Goal: Task Accomplishment & Management: Manage account settings

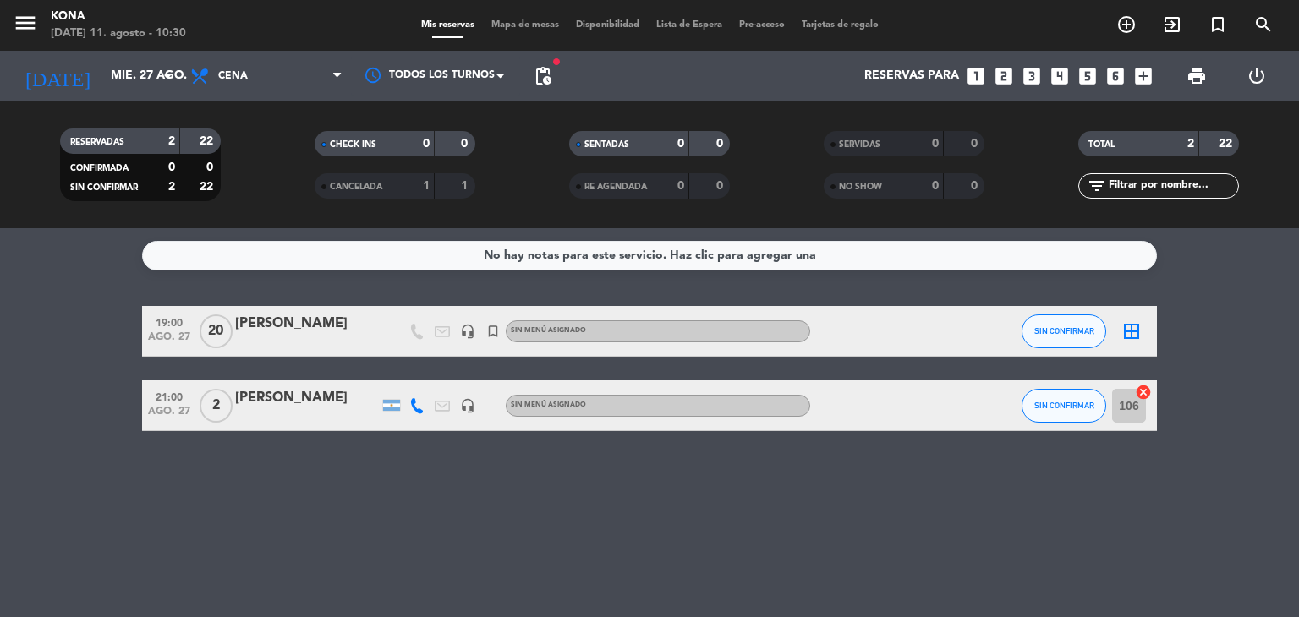
click at [322, 319] on div "[PERSON_NAME]" at bounding box center [307, 324] width 144 height 22
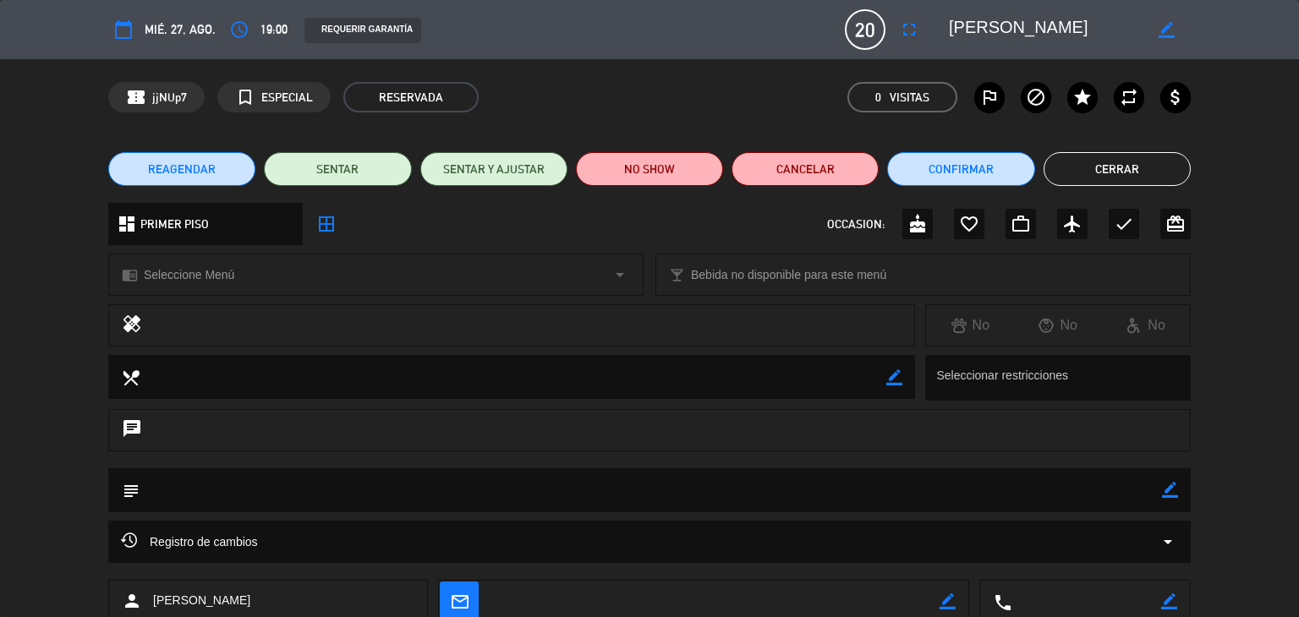
click at [1175, 497] on icon "border_color" at bounding box center [1170, 490] width 16 height 16
click at [700, 497] on textarea at bounding box center [651, 489] width 1022 height 43
click at [248, 485] on textarea at bounding box center [651, 489] width 1022 height 43
type textarea "reserva de 19 a 00hs. primer piso."
click at [1174, 488] on icon at bounding box center [1170, 490] width 16 height 16
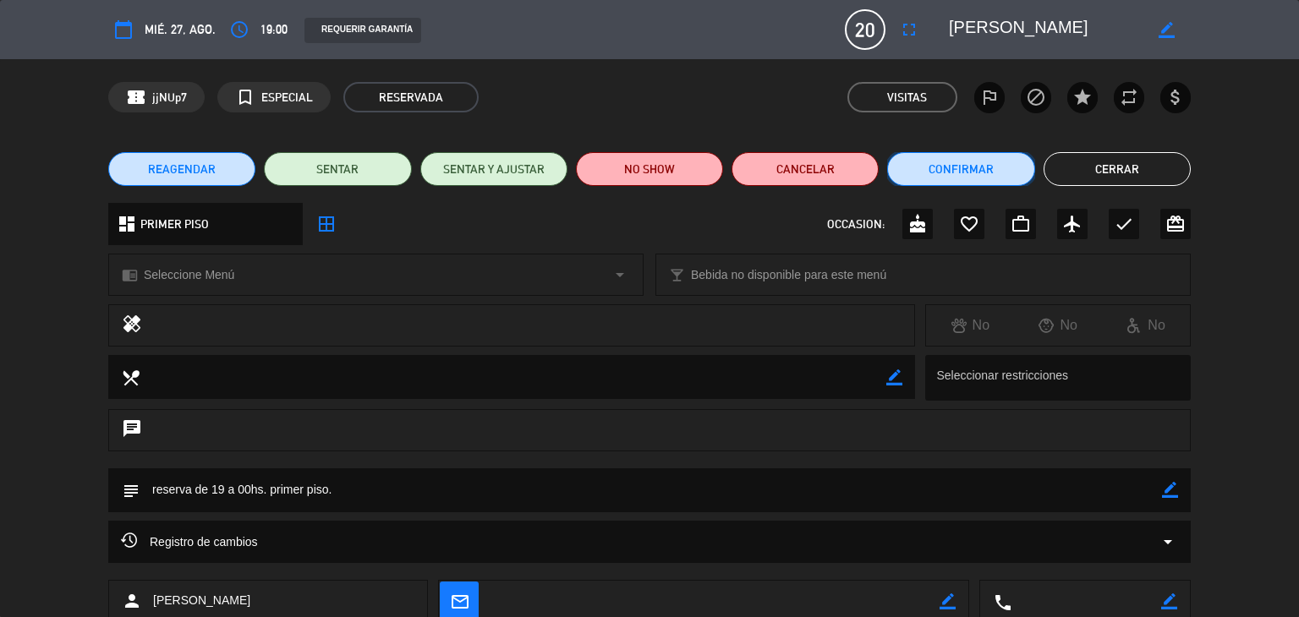
click at [948, 163] on button "Confirmar" at bounding box center [960, 169] width 147 height 34
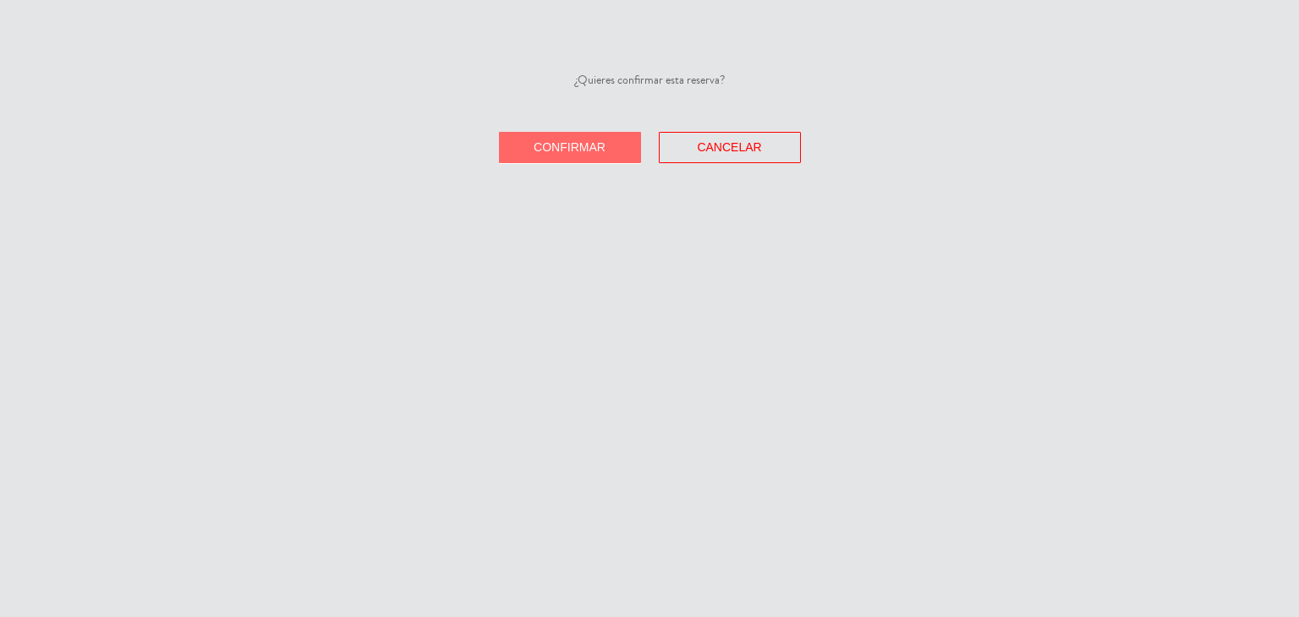
click at [581, 145] on span "Confirmar" at bounding box center [569, 147] width 72 height 14
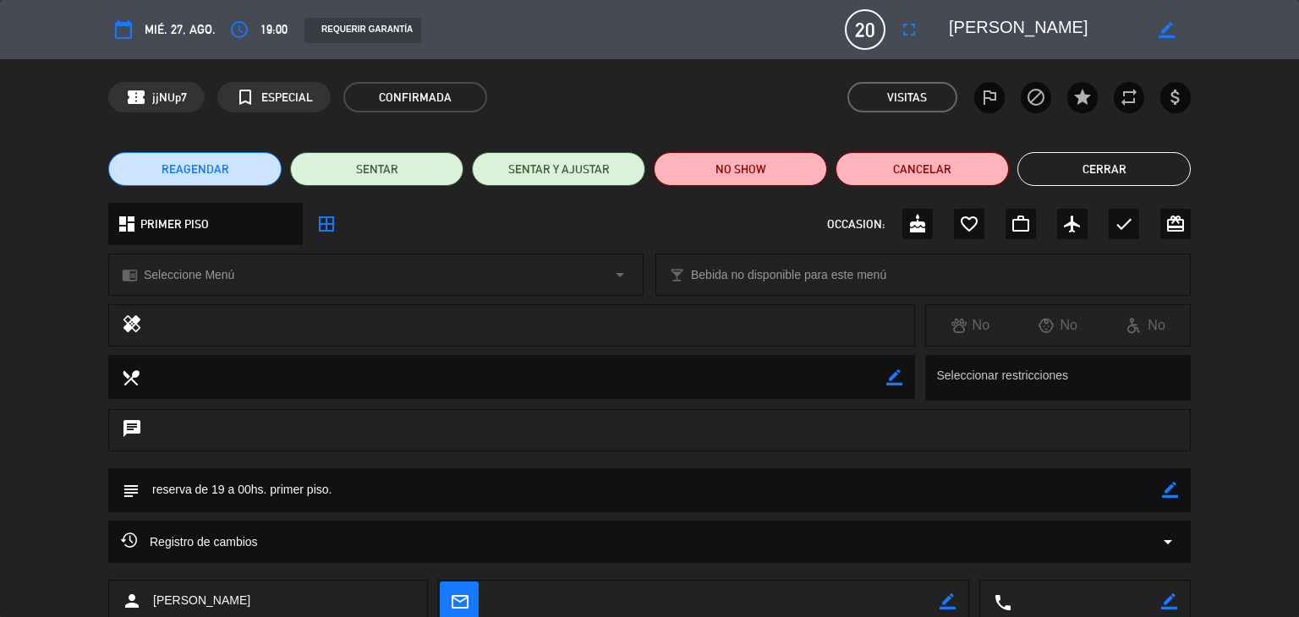
click at [1137, 171] on button "Cerrar" at bounding box center [1103, 169] width 173 height 34
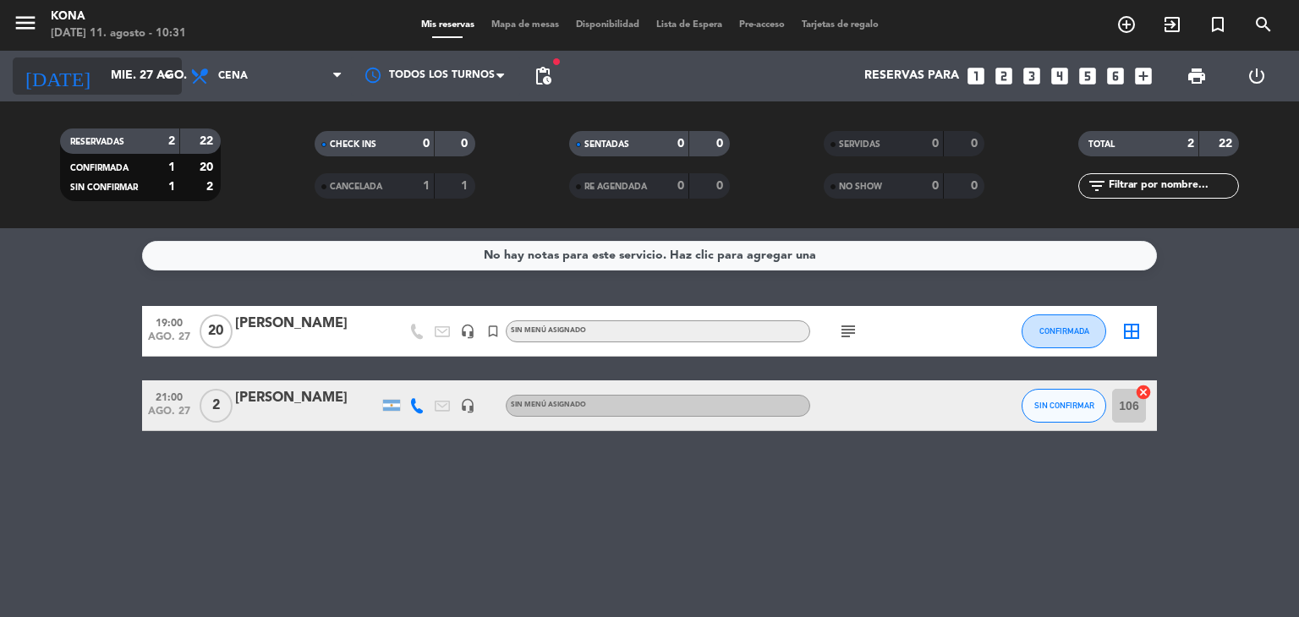
click at [140, 70] on input "mié. 27 ago." at bounding box center [182, 76] width 161 height 30
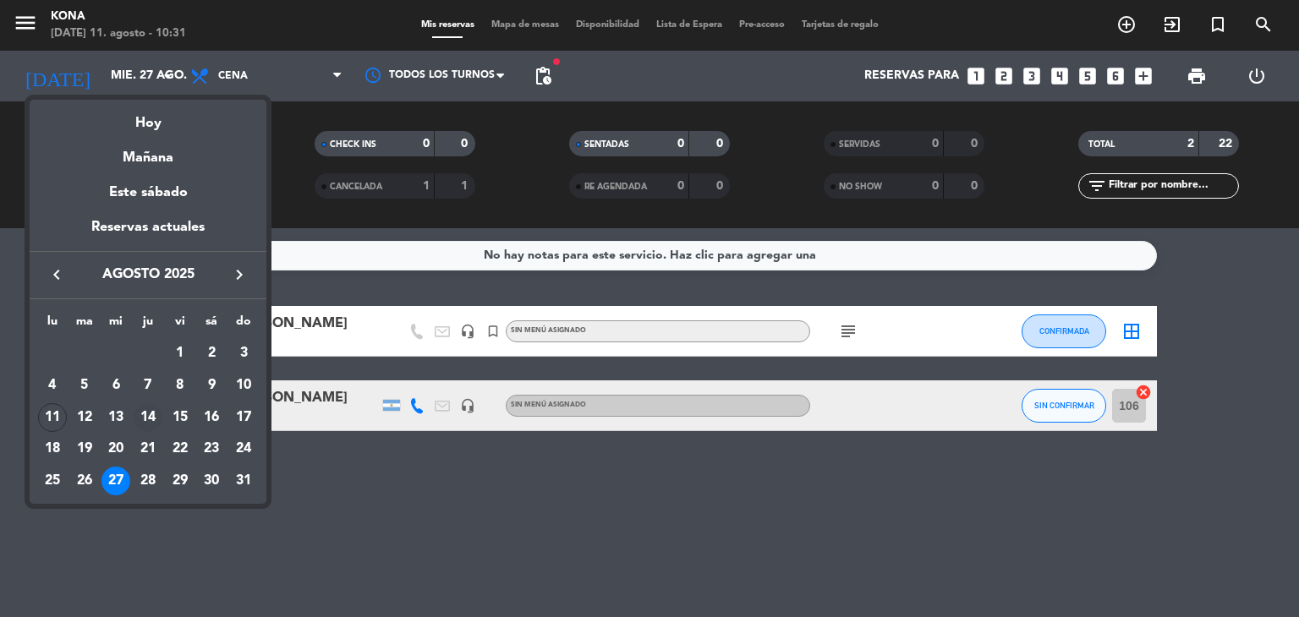
click at [146, 421] on div "14" at bounding box center [148, 417] width 29 height 29
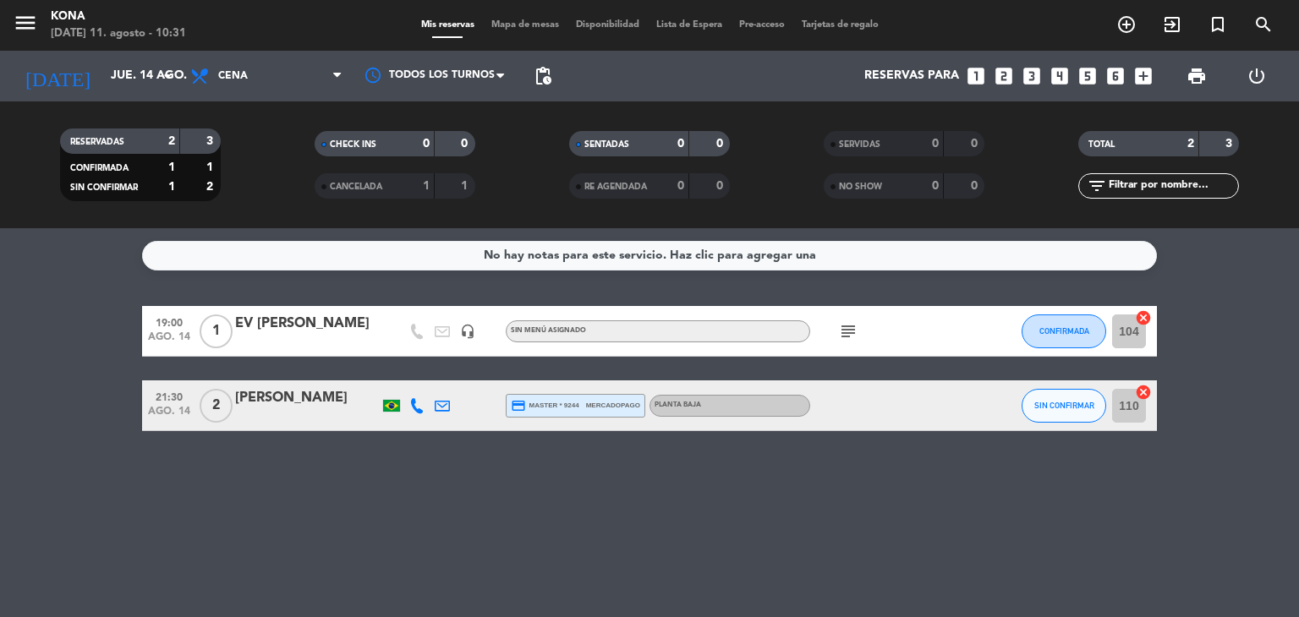
click at [308, 330] on div "EV [PERSON_NAME]" at bounding box center [307, 324] width 144 height 22
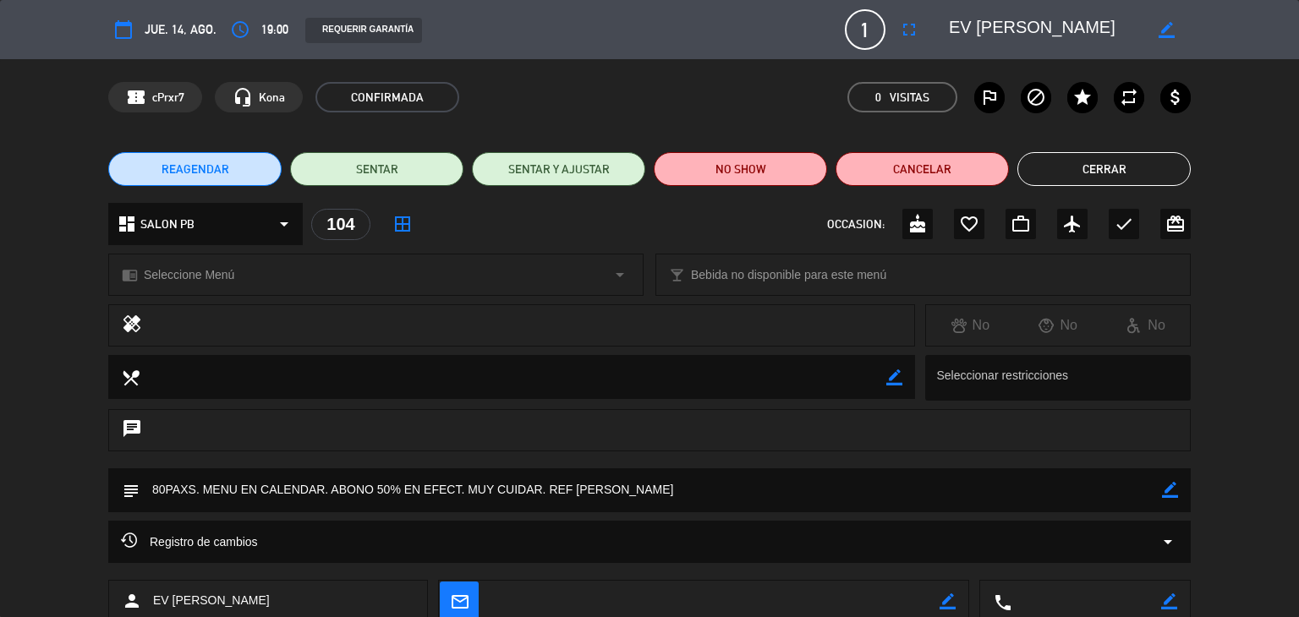
click at [1125, 169] on button "Cerrar" at bounding box center [1103, 169] width 173 height 34
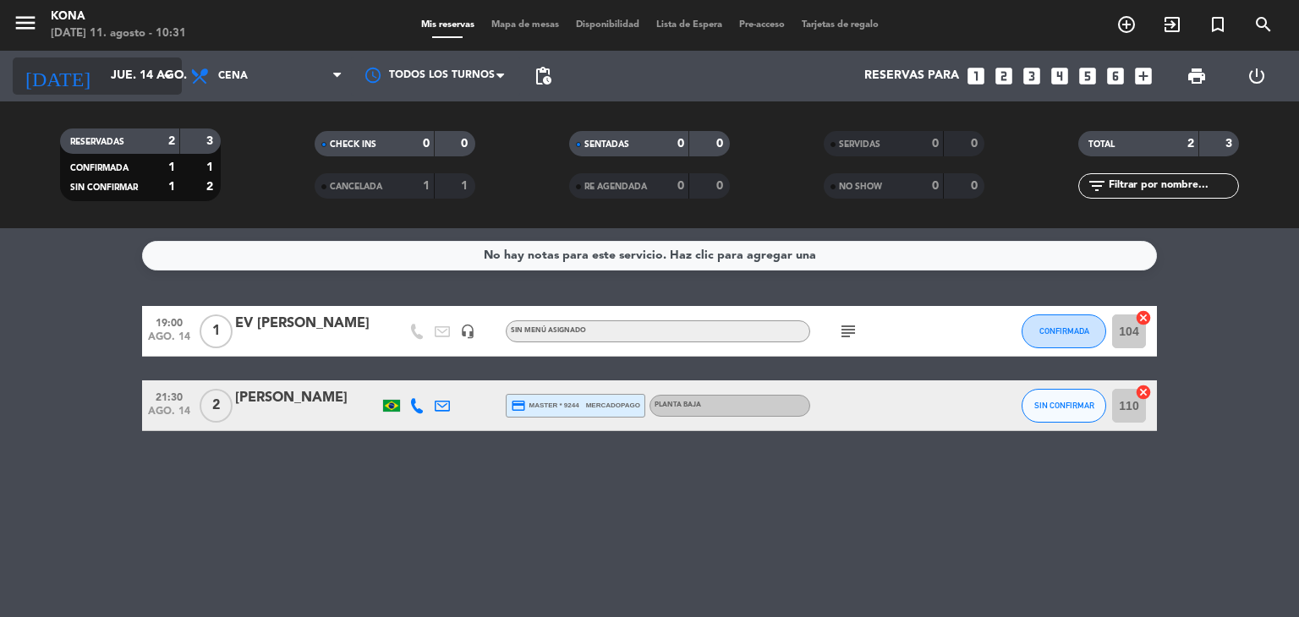
click at [129, 75] on input "jue. 14 ago." at bounding box center [182, 76] width 161 height 30
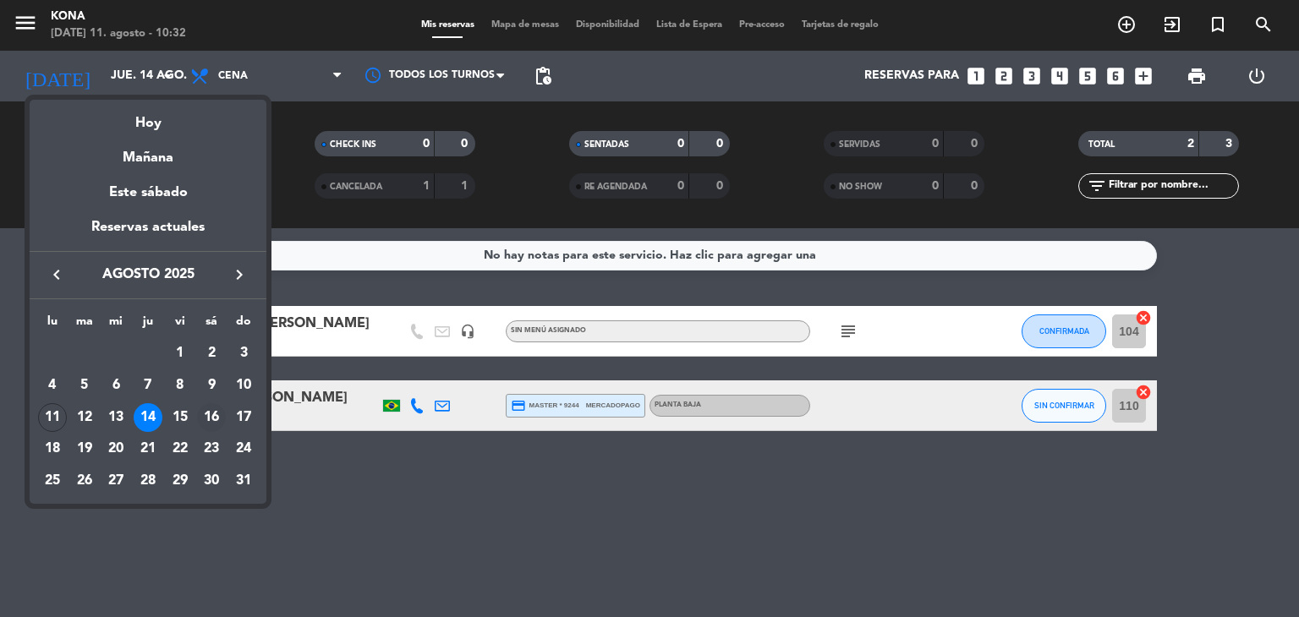
click at [211, 418] on div "16" at bounding box center [211, 417] width 29 height 29
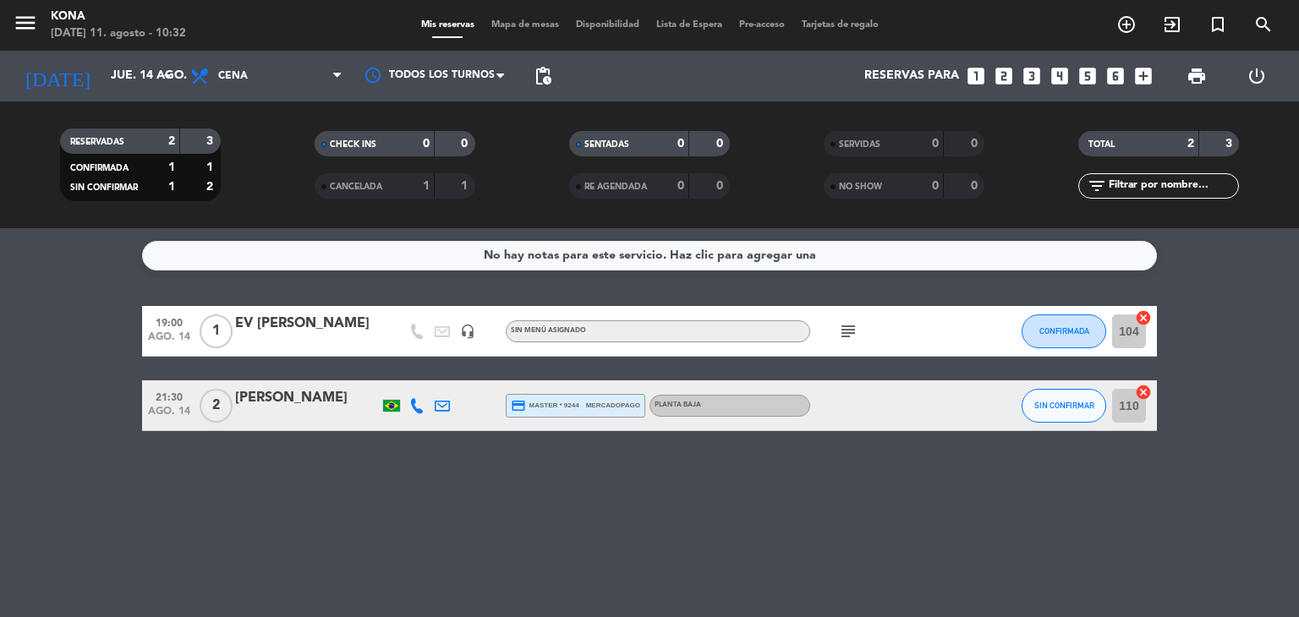
type input "sáb. 16 ago."
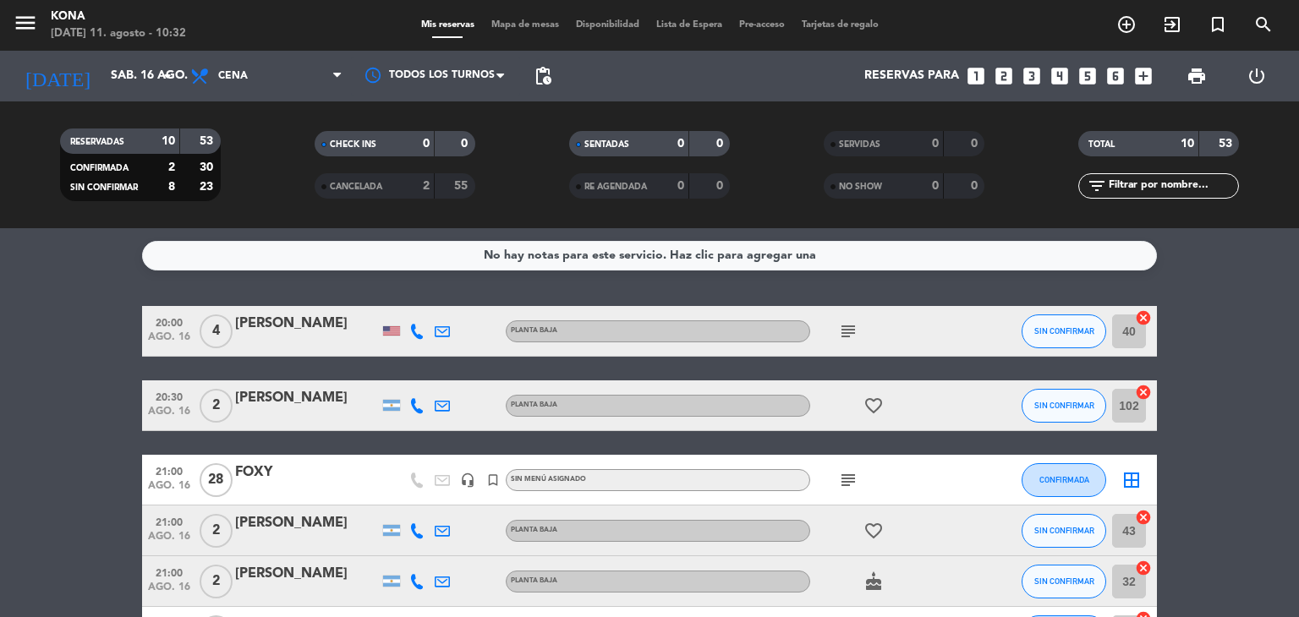
click at [294, 479] on div "FOXY" at bounding box center [307, 473] width 144 height 22
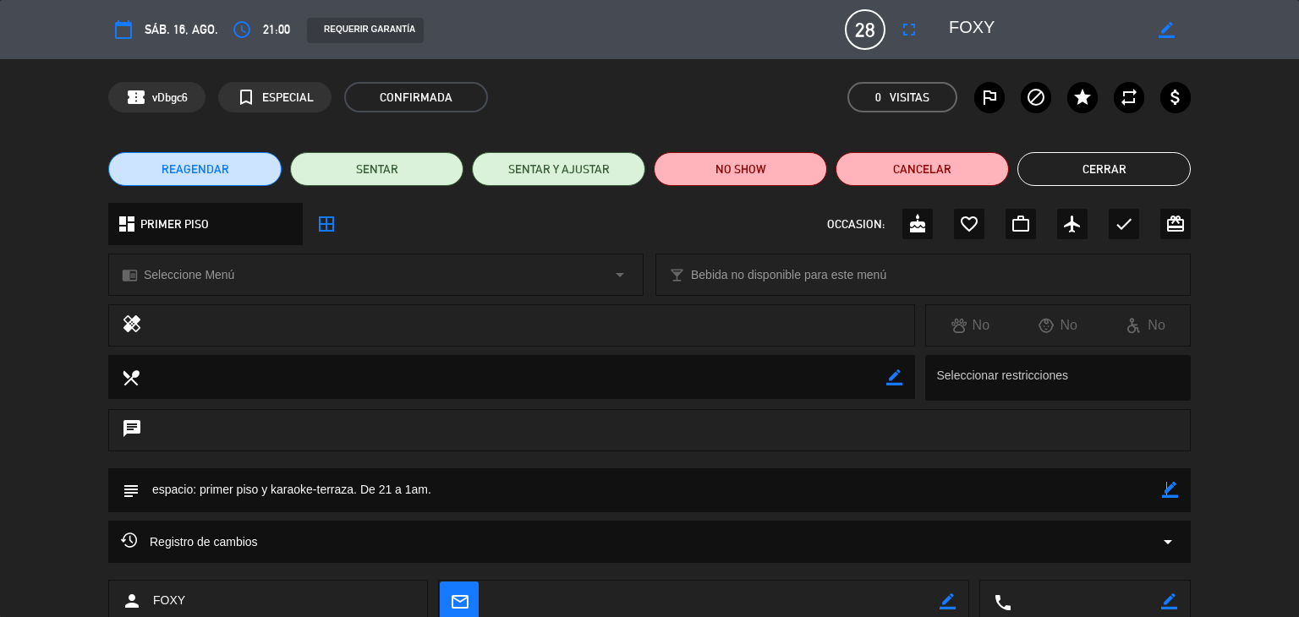
click at [1166, 493] on icon "border_color" at bounding box center [1170, 490] width 16 height 16
type textarea "espacio: primer piso y karaoke-terraza. De 21 a 1am. abono totalidad"
click at [1172, 487] on icon at bounding box center [1170, 490] width 16 height 16
click at [1122, 163] on button "Cerrar" at bounding box center [1103, 169] width 173 height 34
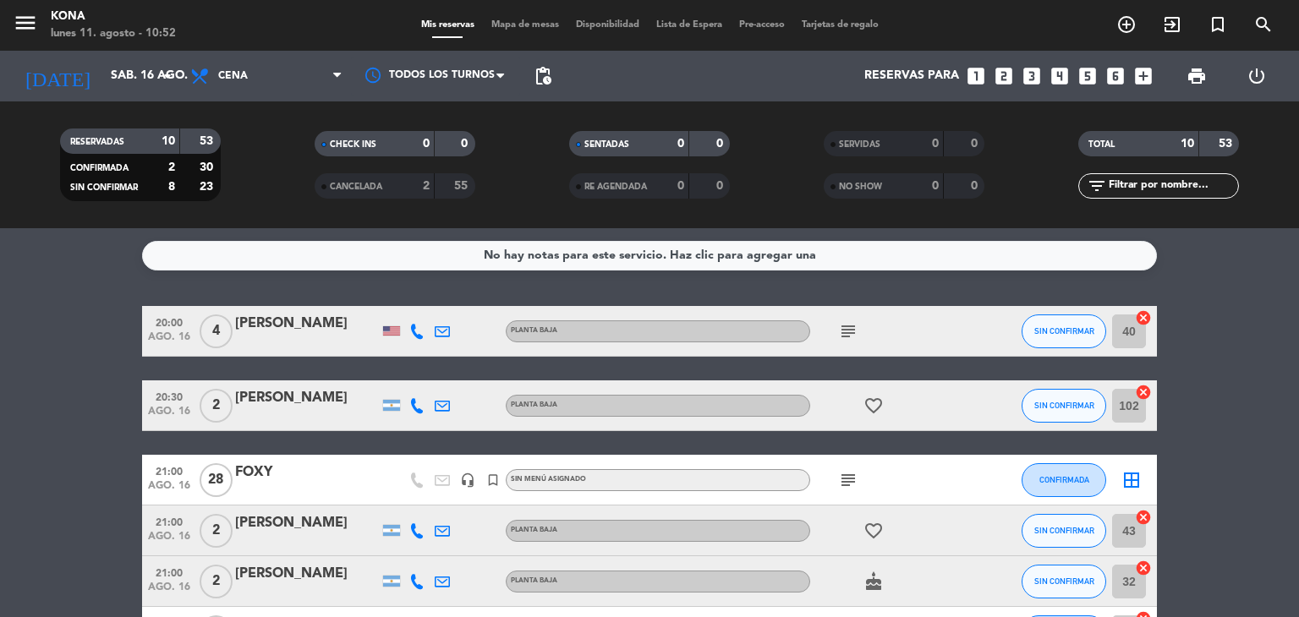
click at [1167, 195] on div "filter_list" at bounding box center [1158, 185] width 161 height 25
click at [1162, 183] on input "text" at bounding box center [1172, 186] width 131 height 19
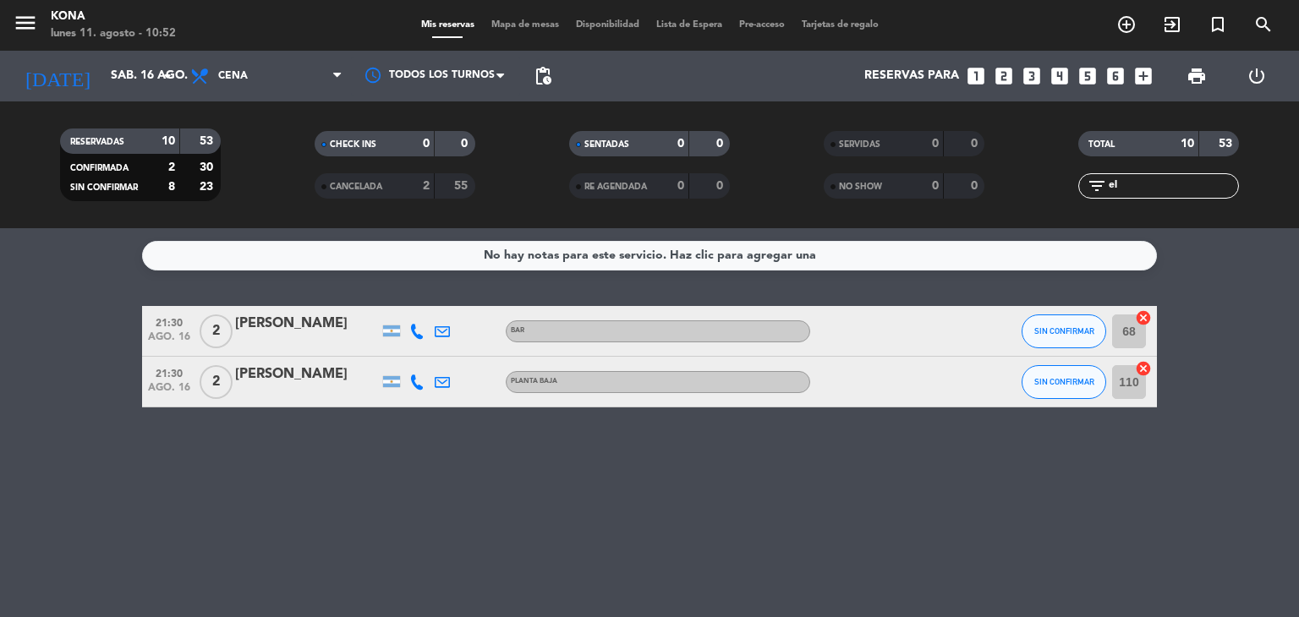
type input "e"
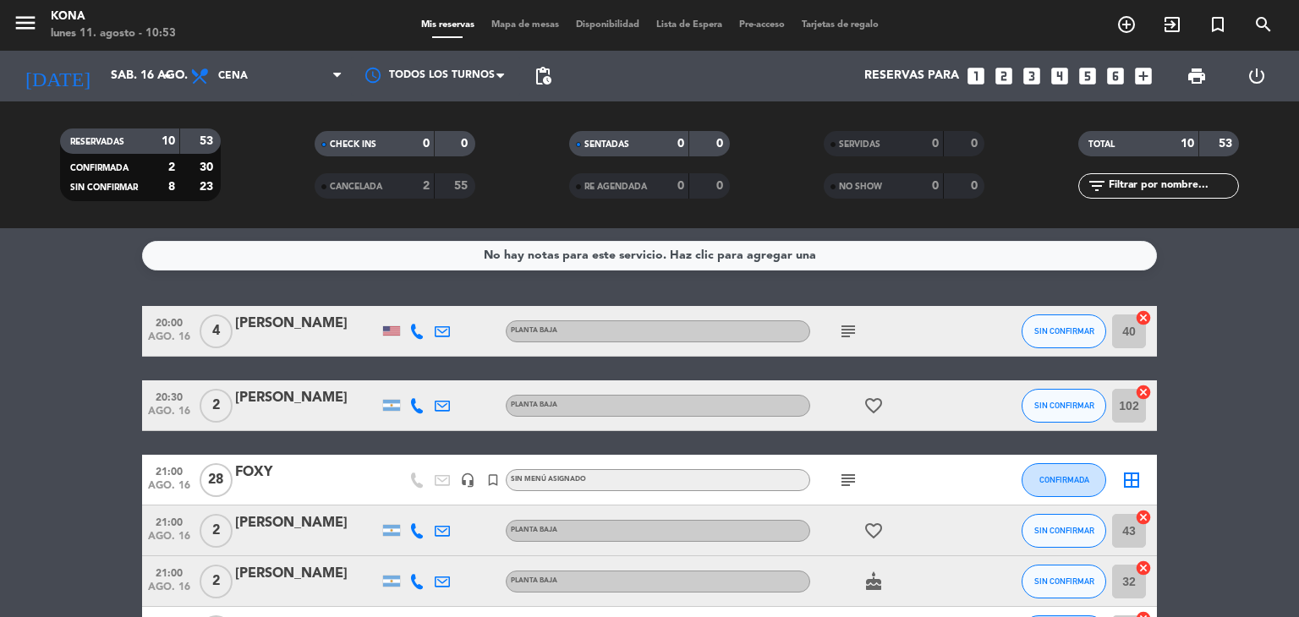
click at [422, 332] on icon at bounding box center [416, 331] width 15 height 15
click at [421, 404] on icon at bounding box center [416, 405] width 15 height 15
click at [411, 529] on icon at bounding box center [416, 530] width 15 height 15
click at [419, 583] on icon at bounding box center [416, 581] width 15 height 15
click at [140, 501] on bookings-row "20:00 [DATE] 4 [PERSON_NAME] PLANTA BAJA subject SIN CONFIRMAR 40 cancel 20:30 …" at bounding box center [649, 607] width 1299 height 602
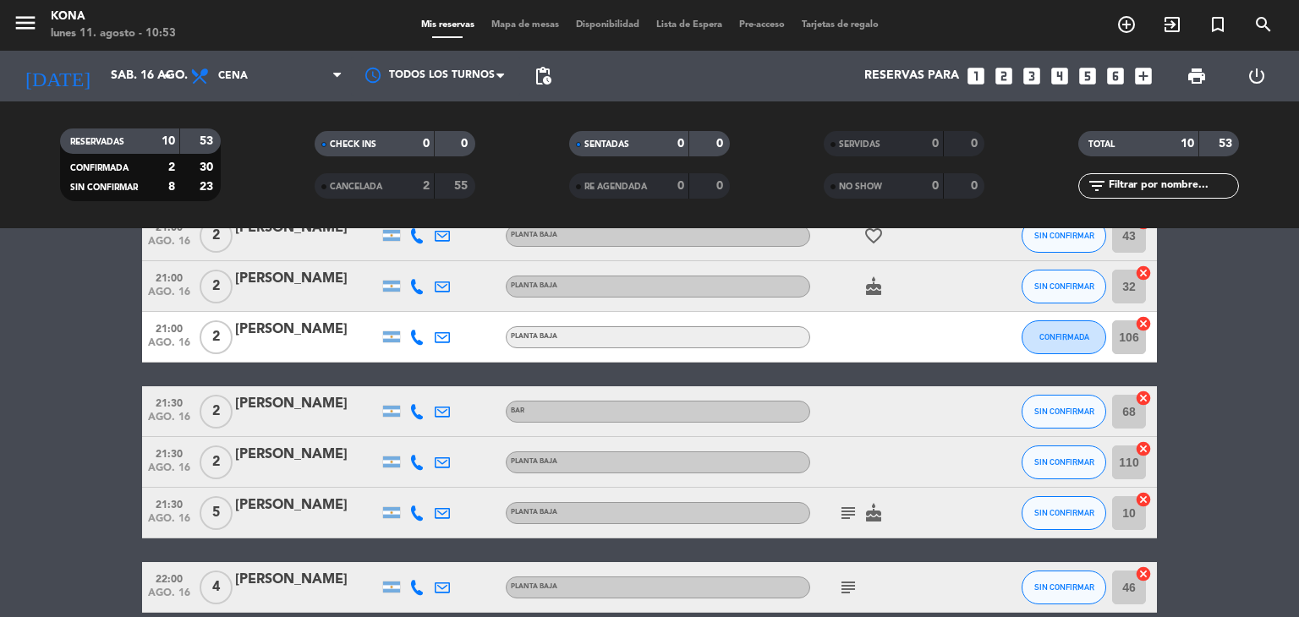
scroll to position [304, 0]
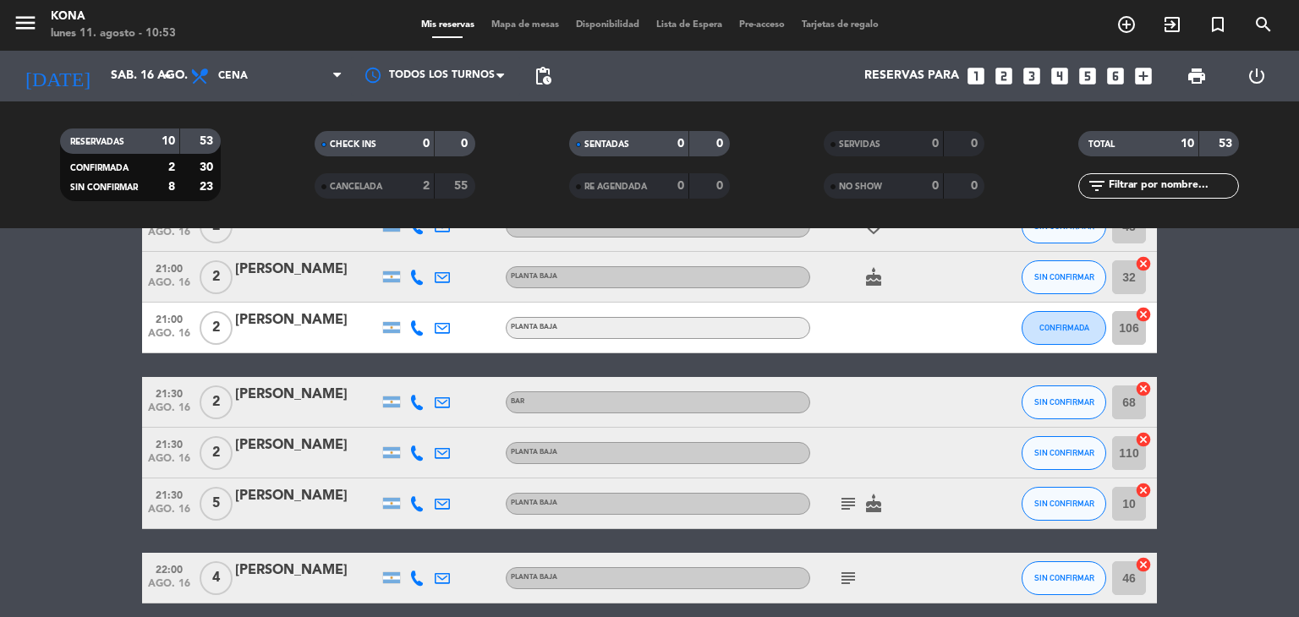
click at [413, 335] on icon at bounding box center [416, 327] width 15 height 15
click at [410, 403] on icon at bounding box center [416, 402] width 15 height 15
drag, startPoint x: 416, startPoint y: 435, endPoint x: 416, endPoint y: 454, distance: 18.6
click at [416, 443] on div at bounding box center [416, 453] width 25 height 50
click at [416, 454] on icon at bounding box center [416, 453] width 15 height 15
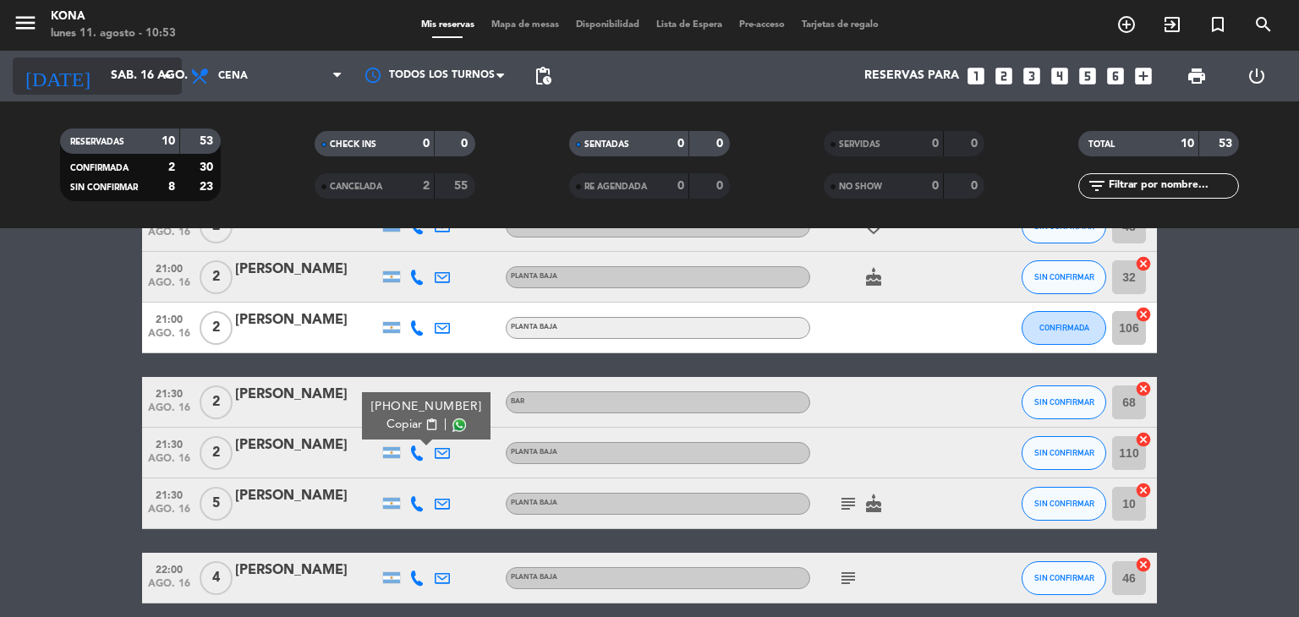
click at [141, 67] on input "sáb. 16 ago." at bounding box center [182, 76] width 161 height 30
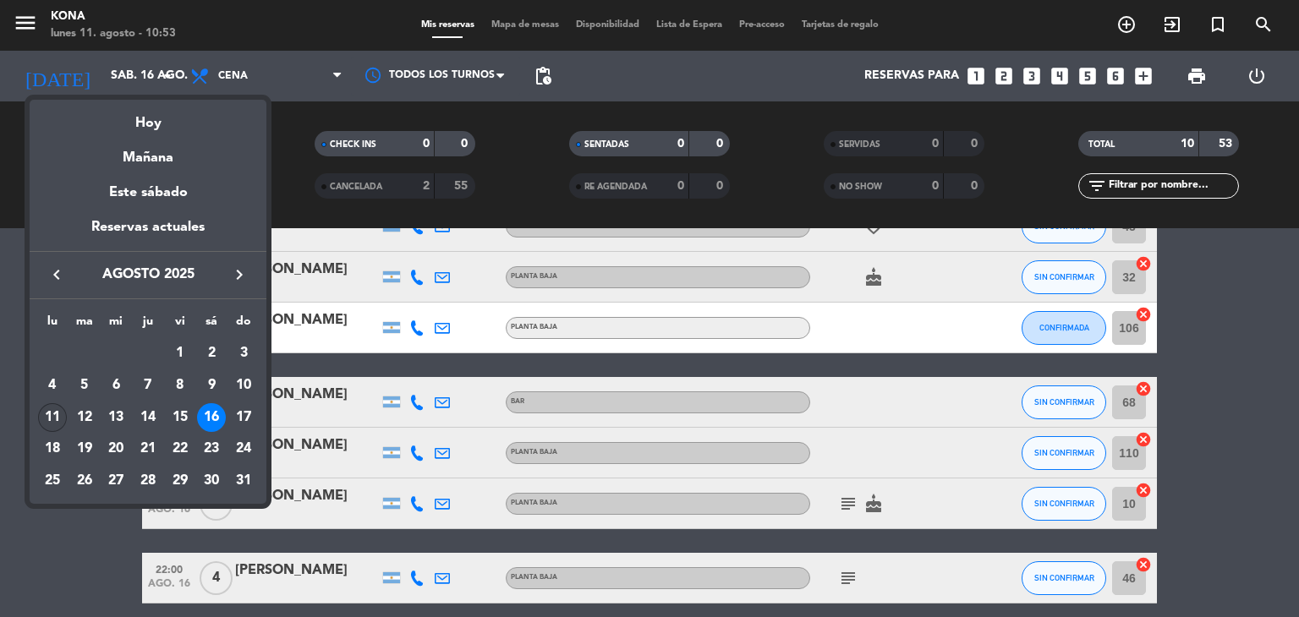
click at [54, 417] on div "11" at bounding box center [52, 417] width 29 height 29
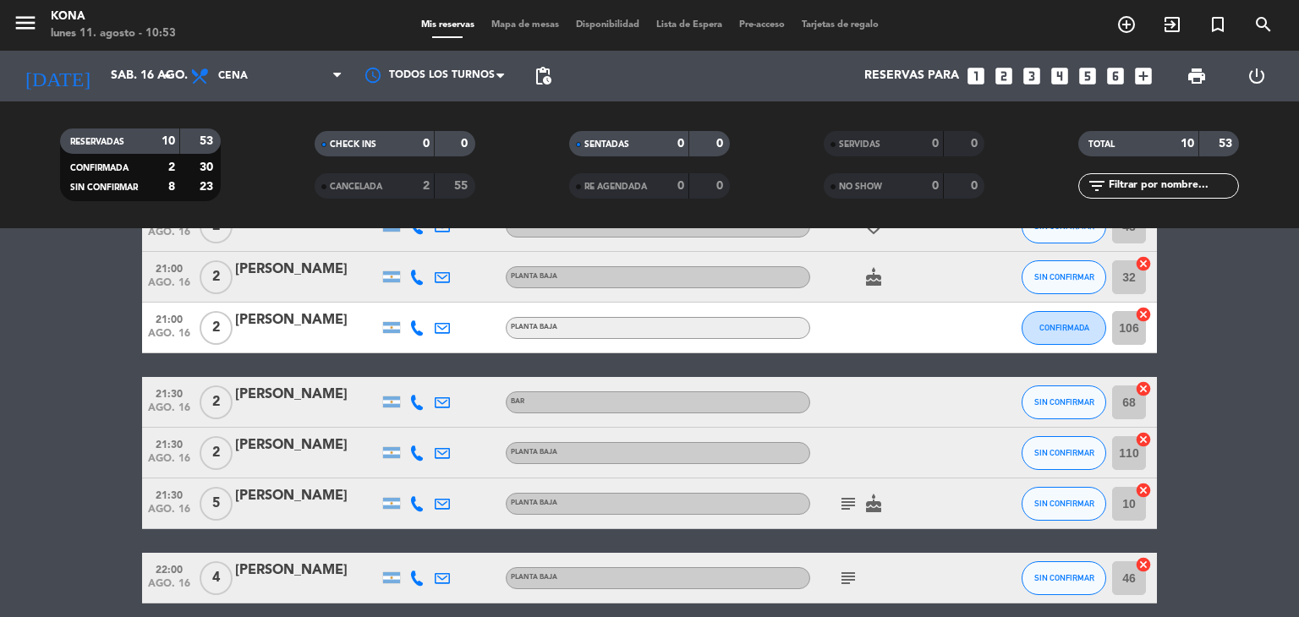
type input "lun. 11 ago."
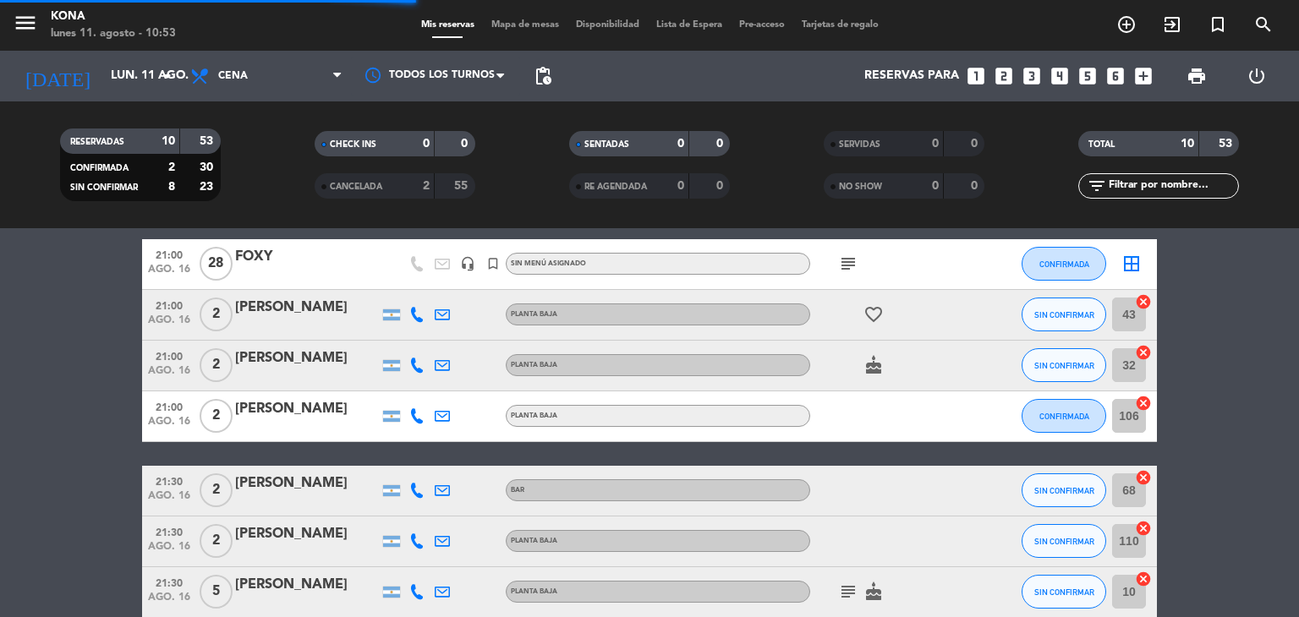
scroll to position [413, 0]
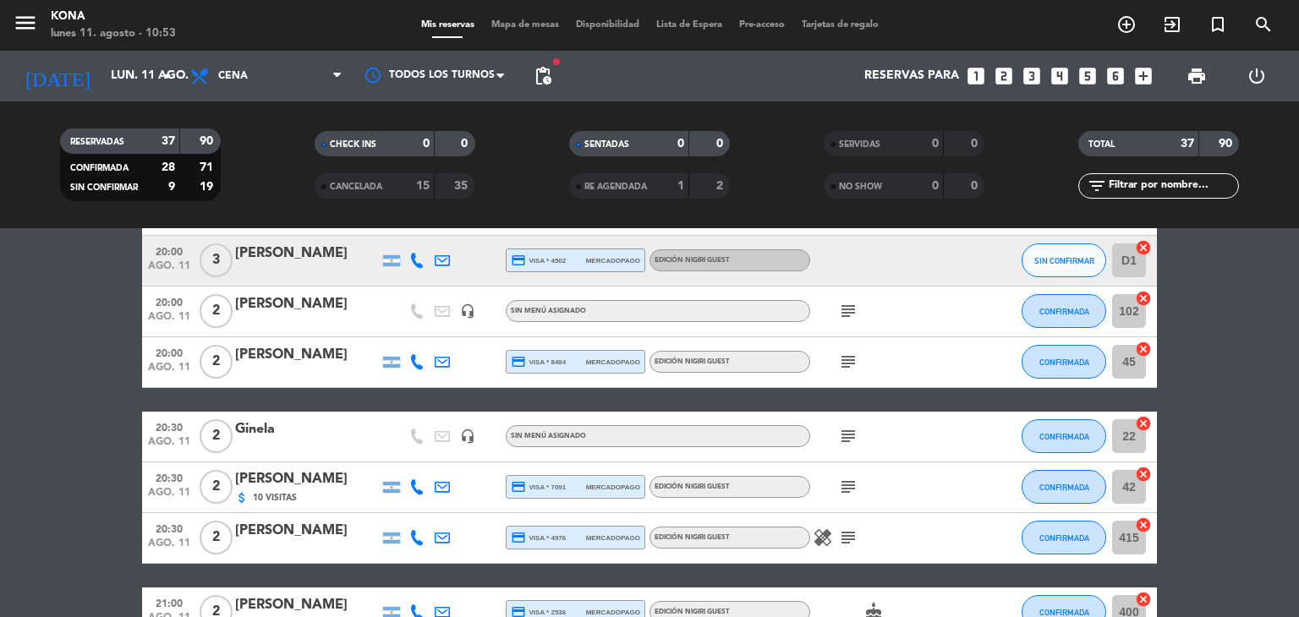
click at [1166, 185] on input "text" at bounding box center [1172, 186] width 131 height 19
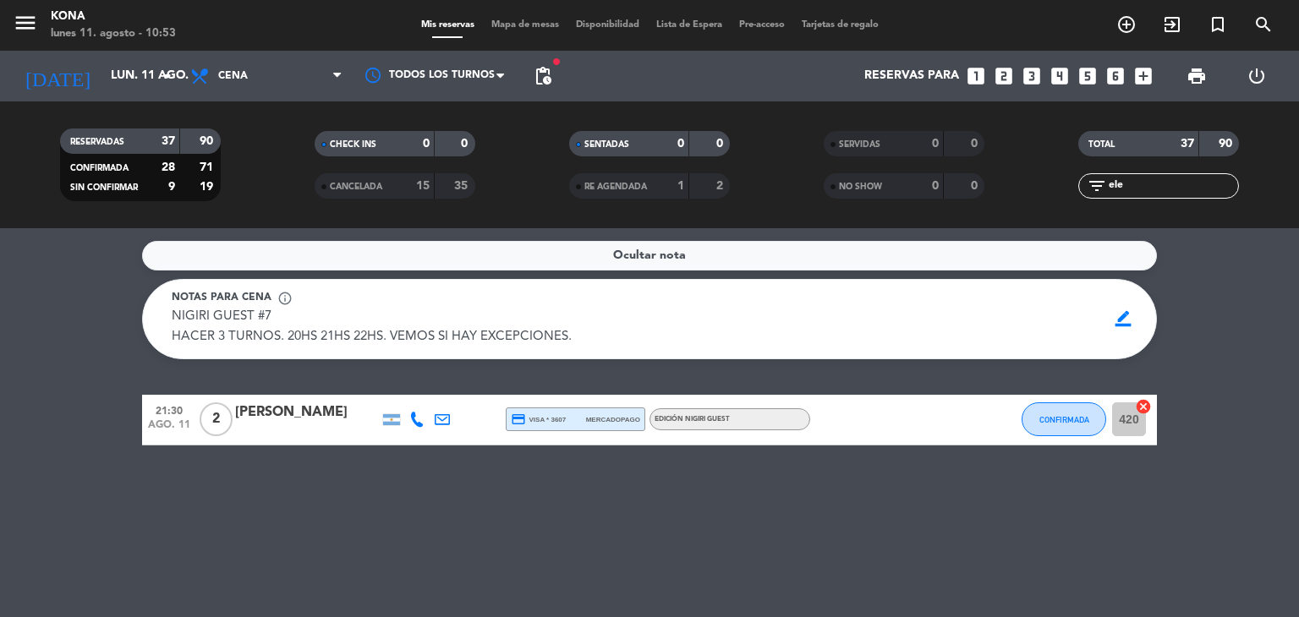
scroll to position [0, 0]
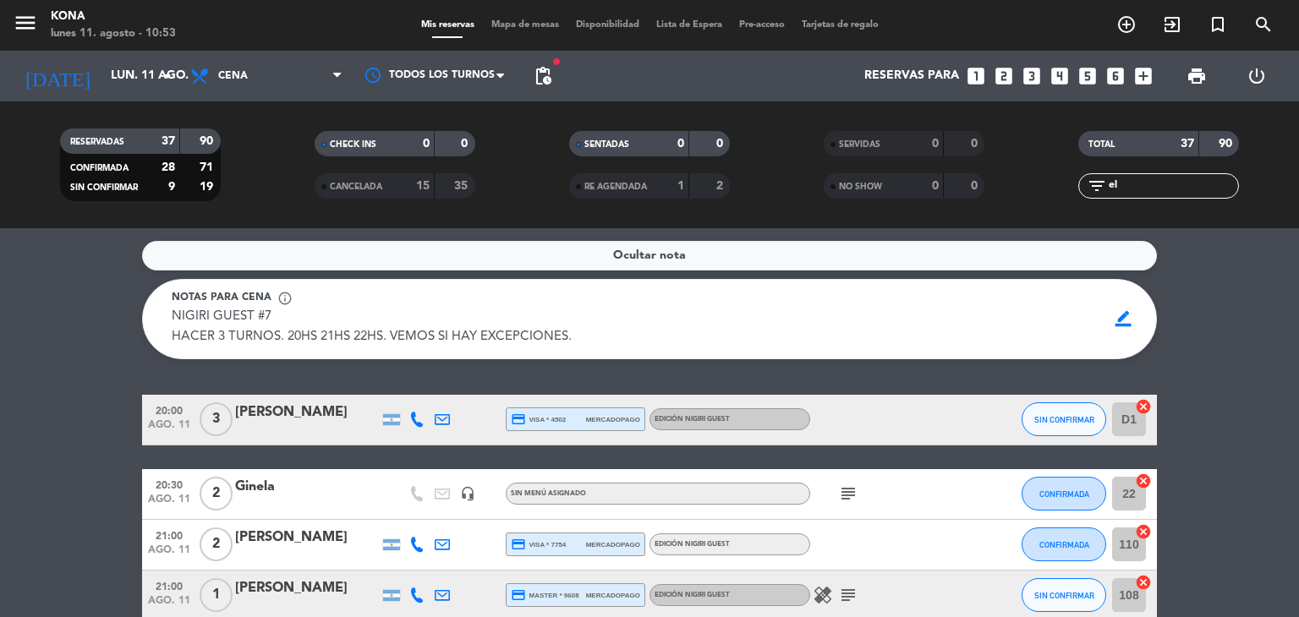
type input "e"
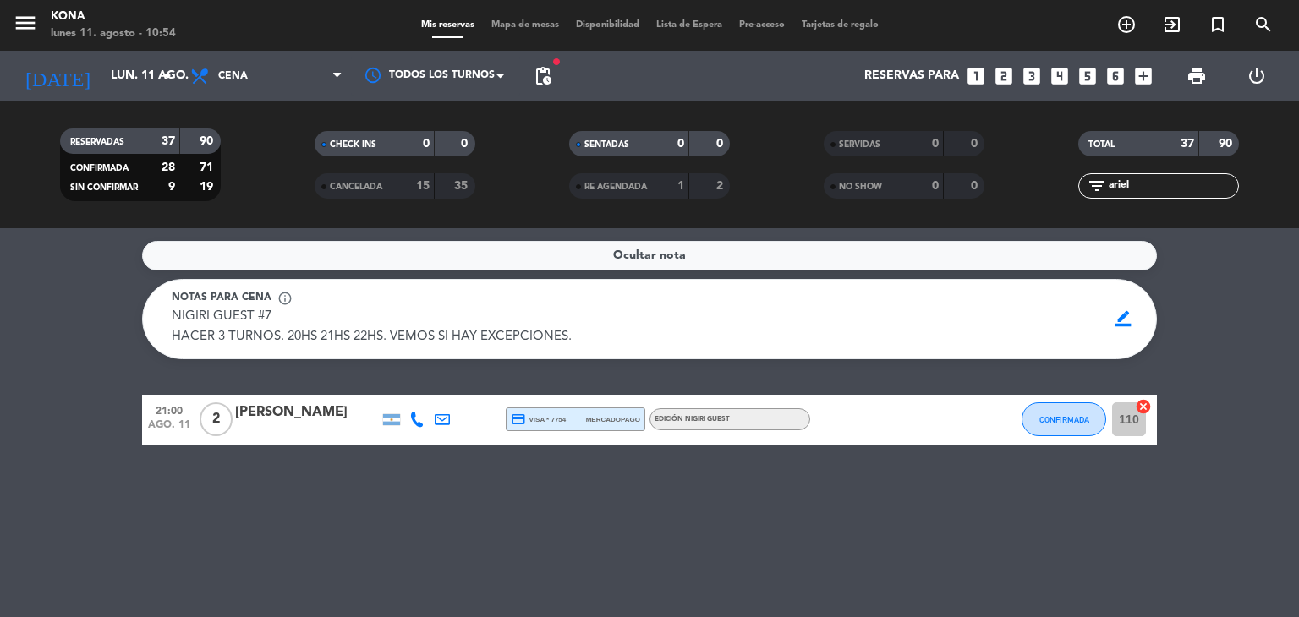
drag, startPoint x: 1160, startPoint y: 198, endPoint x: 1113, endPoint y: 197, distance: 46.5
click at [1113, 197] on div "filter_list [PERSON_NAME]" at bounding box center [1158, 185] width 161 height 25
click at [1158, 174] on div "filter_list [PERSON_NAME]" at bounding box center [1158, 185] width 161 height 25
click at [1163, 180] on input "ariel" at bounding box center [1172, 186] width 131 height 19
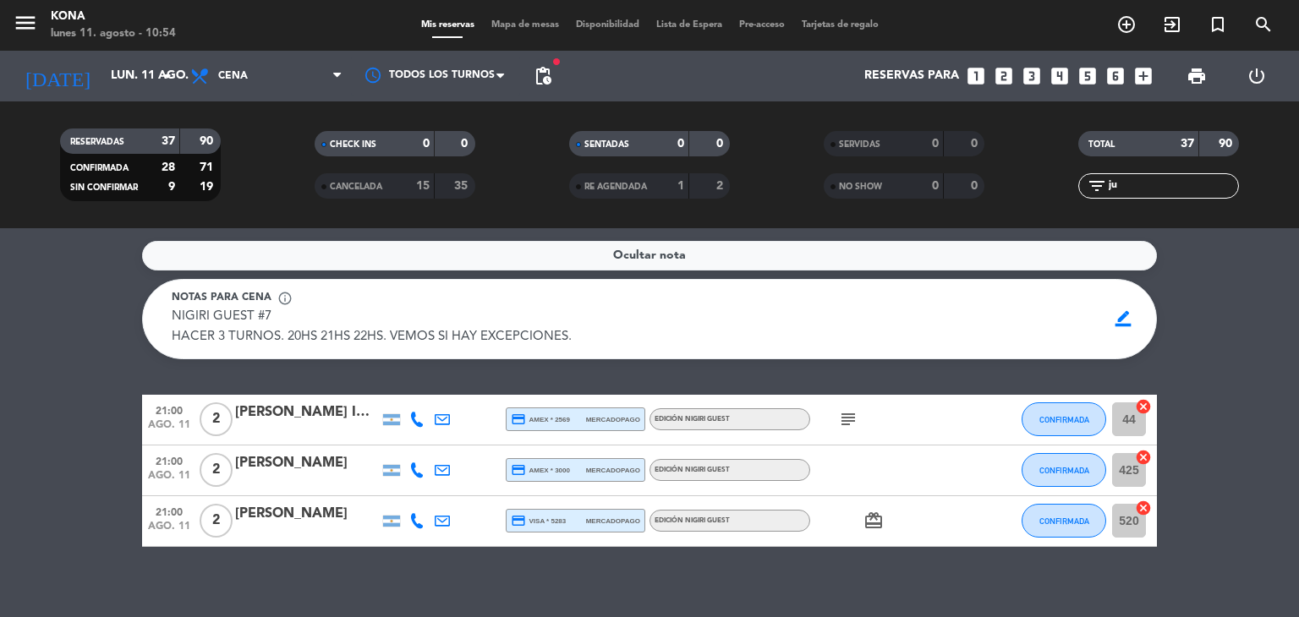
type input "j"
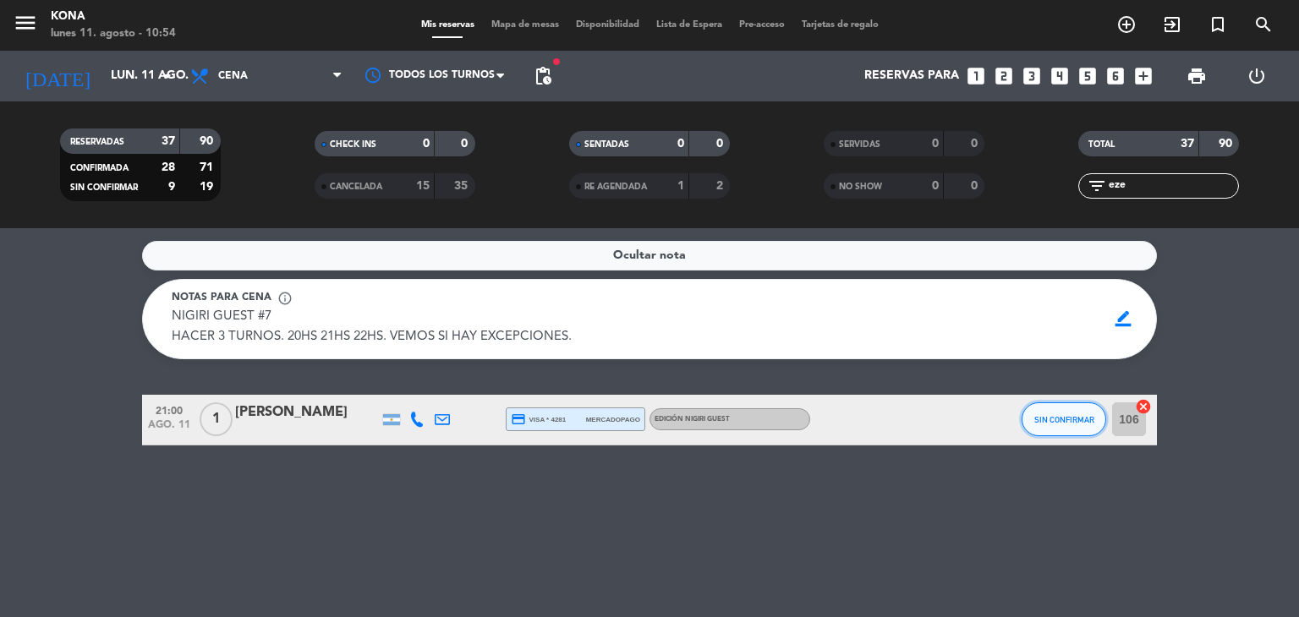
click at [1059, 424] on span "SIN CONFIRMAR" at bounding box center [1064, 419] width 60 height 9
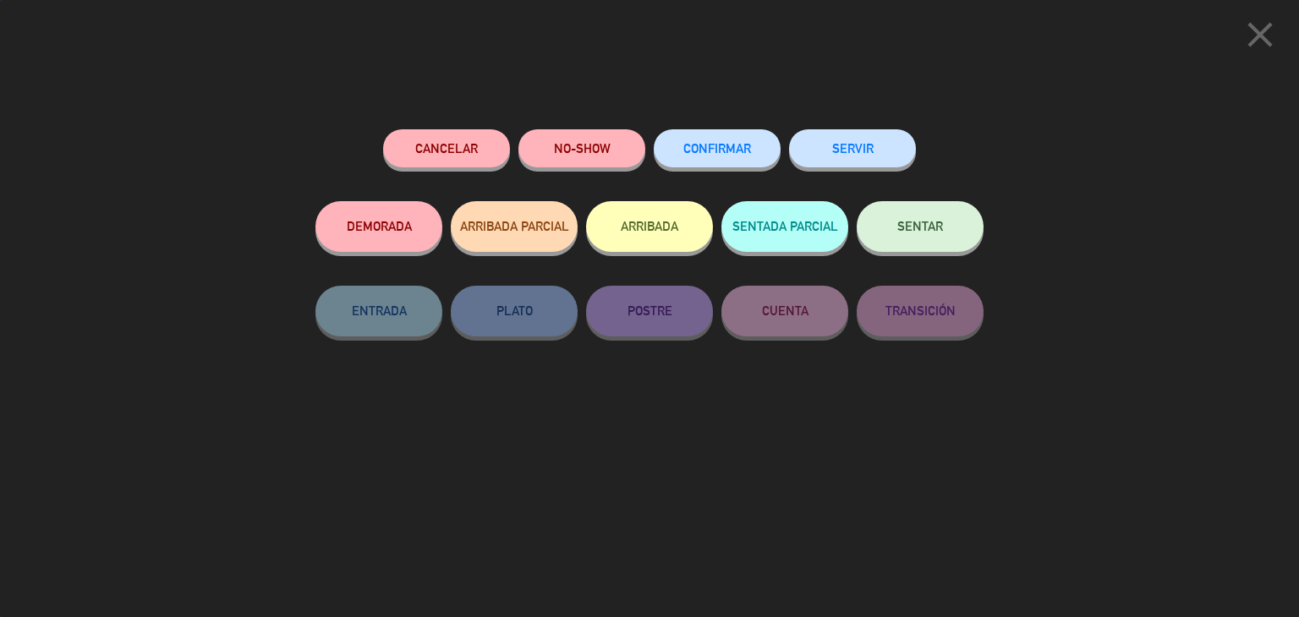
click at [724, 144] on span "CONFIRMAR" at bounding box center [717, 148] width 68 height 14
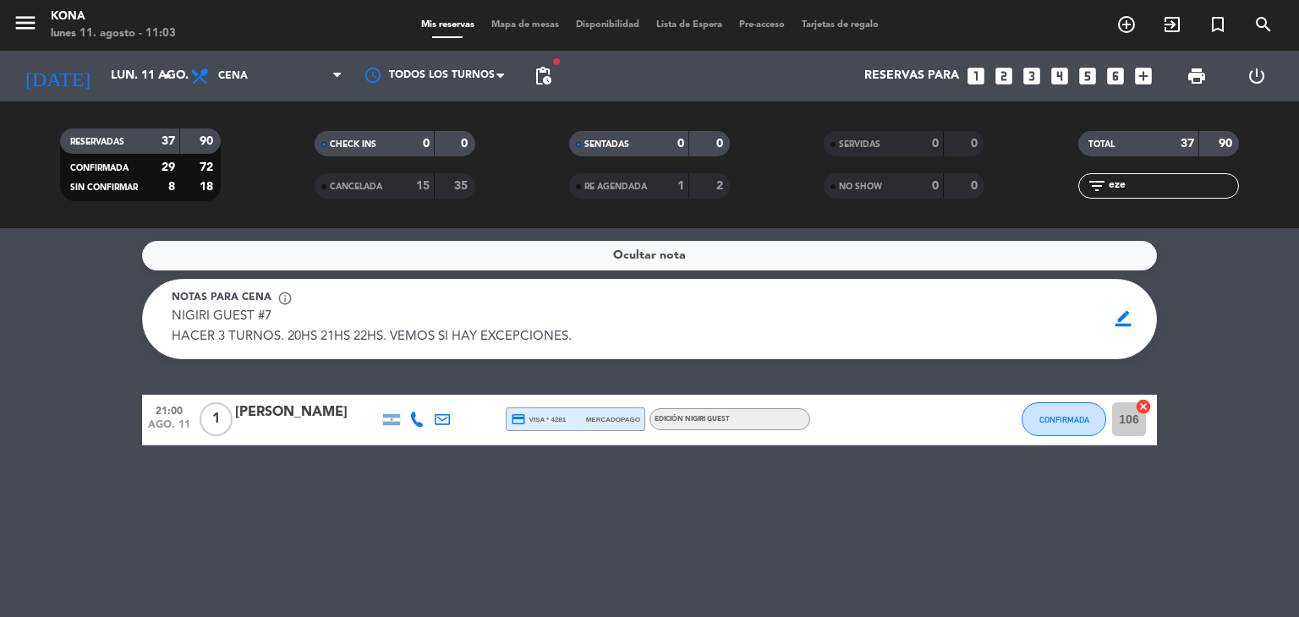
click at [1159, 194] on input "eze" at bounding box center [1172, 186] width 131 height 19
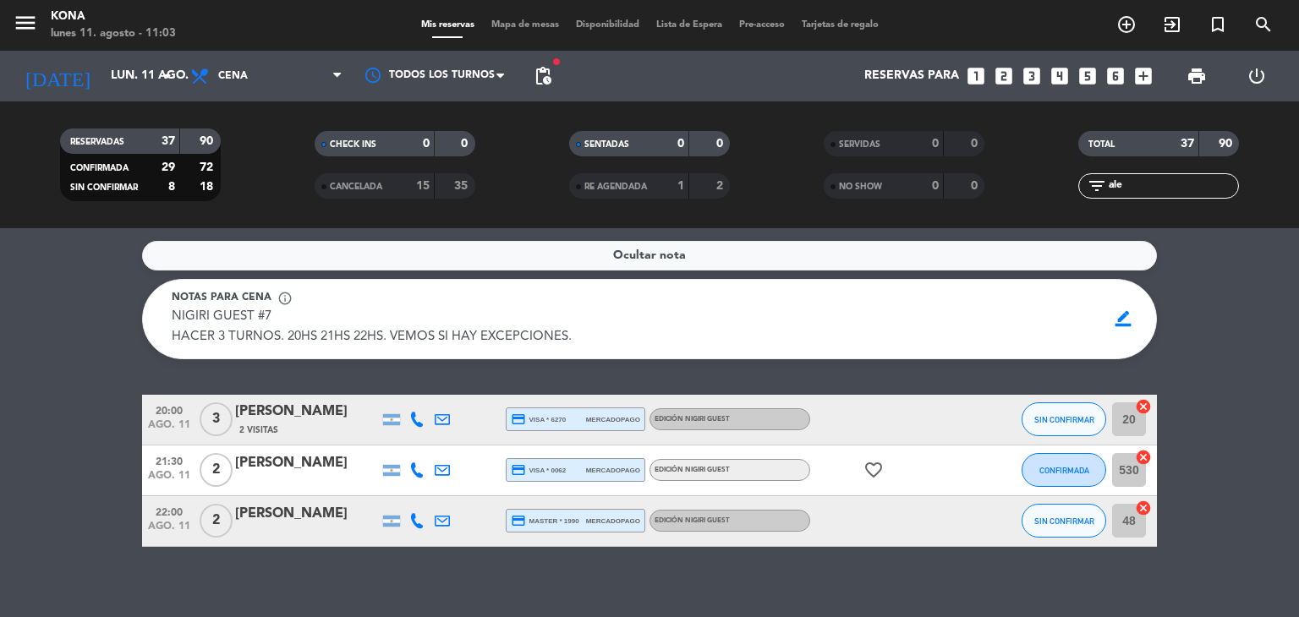
type input "ale"
click at [279, 423] on div "[PERSON_NAME]" at bounding box center [307, 412] width 144 height 22
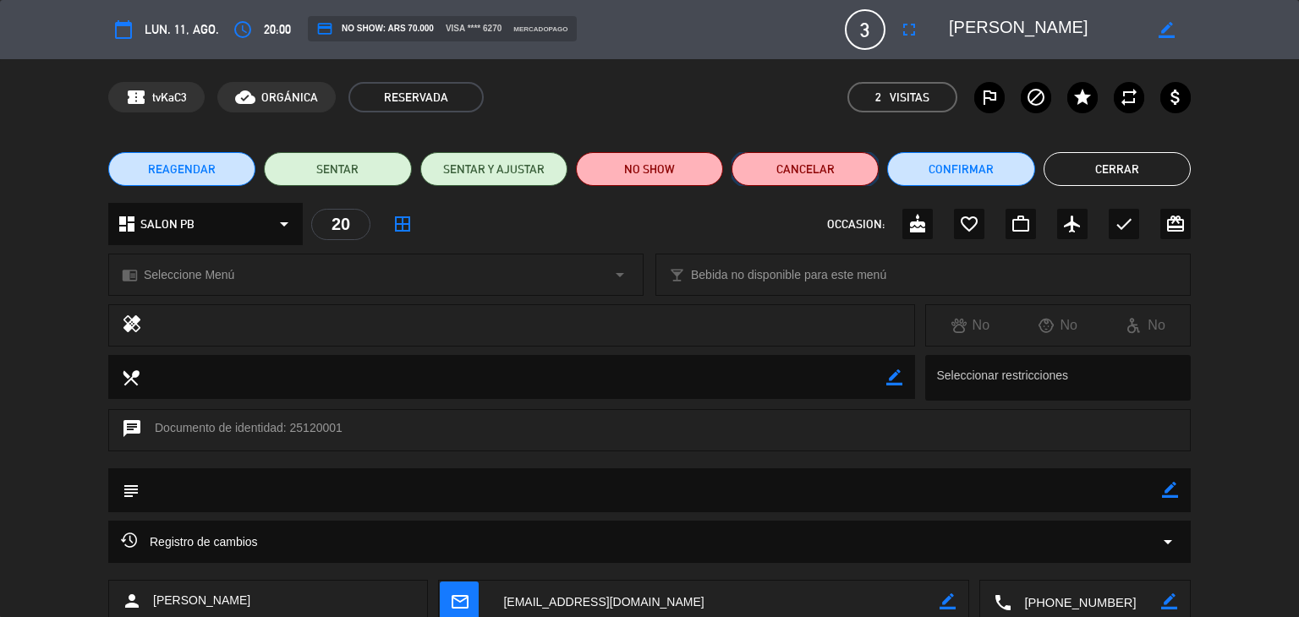
click at [811, 167] on button "Cancelar" at bounding box center [804, 169] width 147 height 34
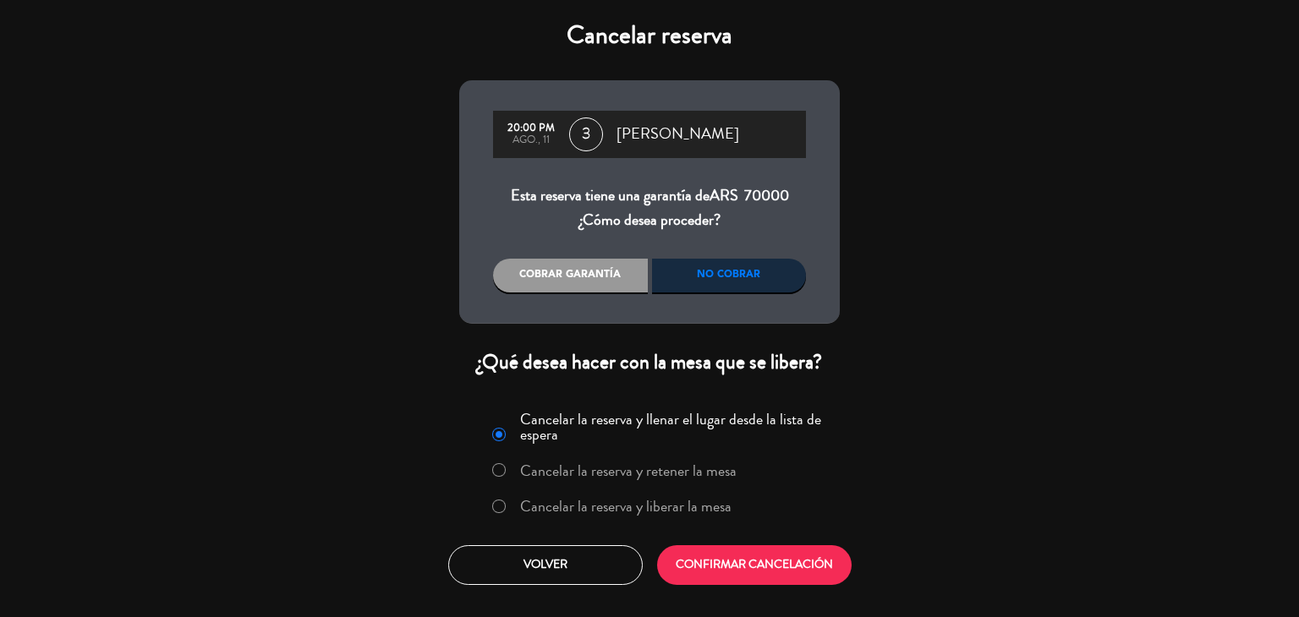
click at [749, 277] on div "No cobrar" at bounding box center [729, 276] width 155 height 34
click at [500, 506] on input "Cancelar la reserva y liberar la mesa" at bounding box center [497, 505] width 11 height 11
radio input "true"
click at [781, 568] on button "CONFIRMAR CANCELACIÓN" at bounding box center [754, 565] width 194 height 40
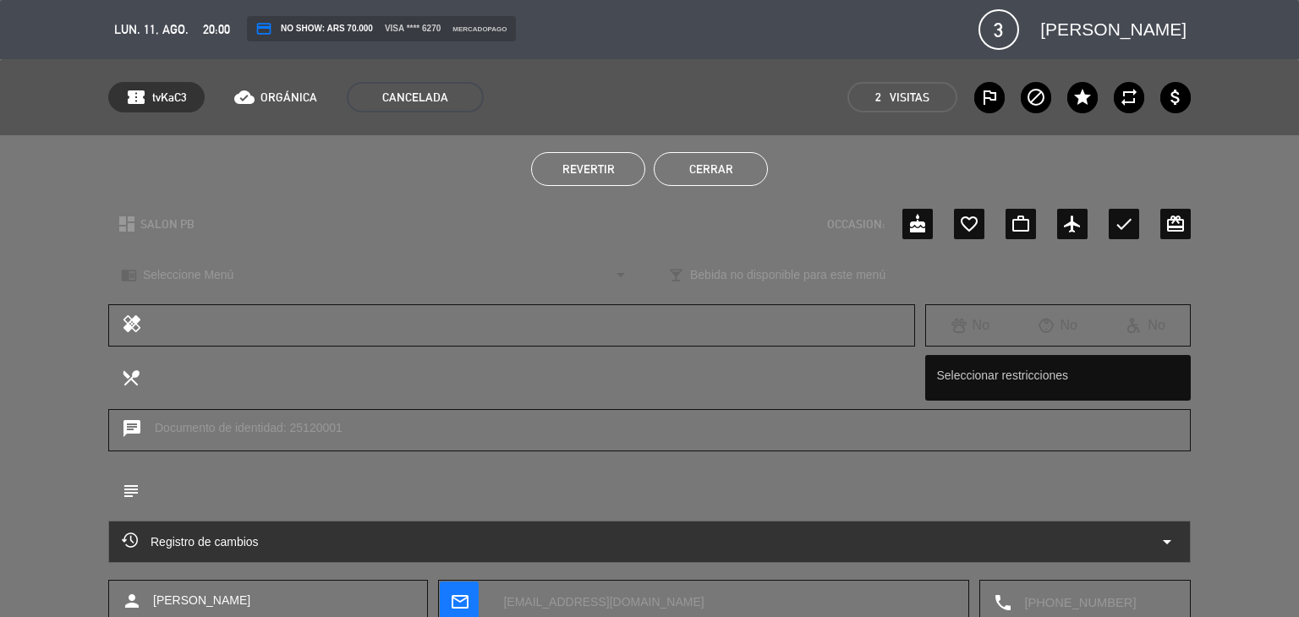
click at [719, 167] on button "Cerrar" at bounding box center [711, 169] width 114 height 34
